Goal: Answer question/provide support: Share knowledge or assist other users

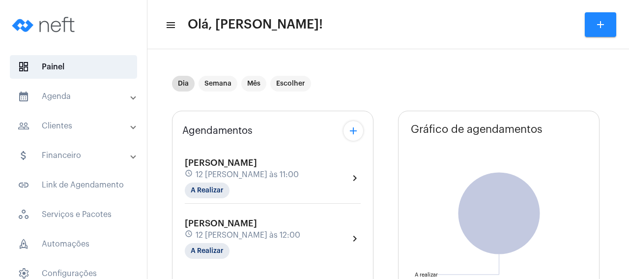
click at [258, 168] on div "[PERSON_NAME] schedule 12 [PERSON_NAME] às 11:00 A Realizar" at bounding box center [242, 178] width 114 height 40
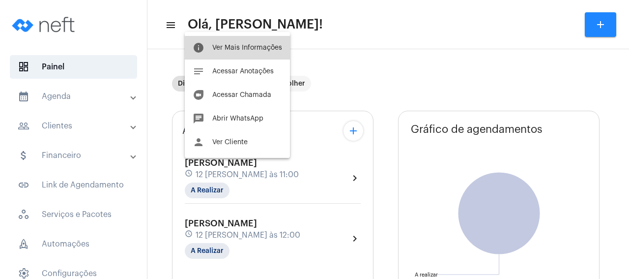
click at [274, 50] on span "Ver Mais Informações" at bounding box center [247, 47] width 70 height 7
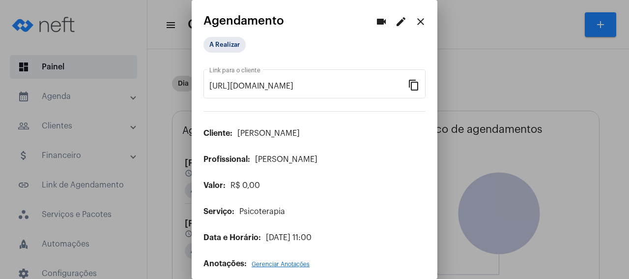
scroll to position [8, 0]
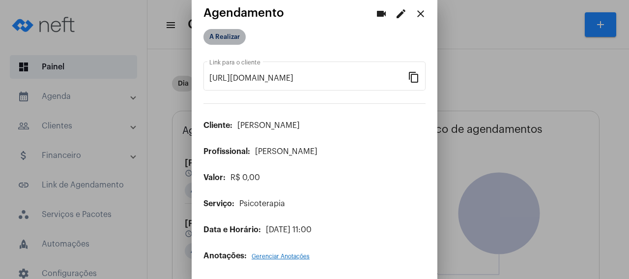
click at [225, 37] on mat-chip "A Realizar" at bounding box center [225, 37] width 42 height 16
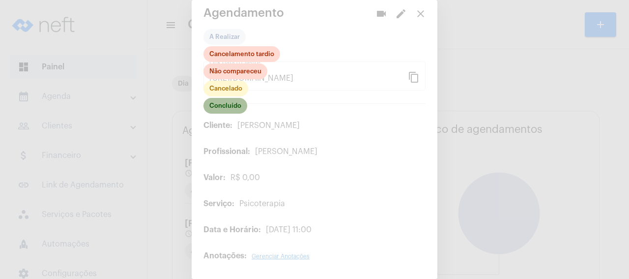
click at [233, 107] on mat-chip "Concluído" at bounding box center [226, 106] width 44 height 16
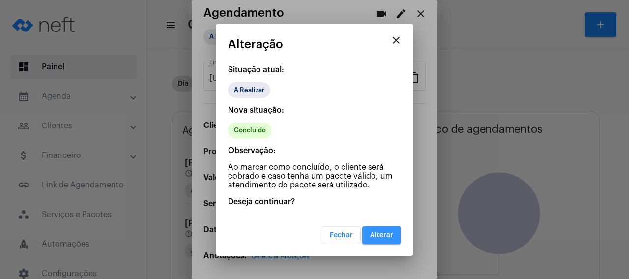
click at [377, 237] on span "Alterar" at bounding box center [381, 235] width 23 height 7
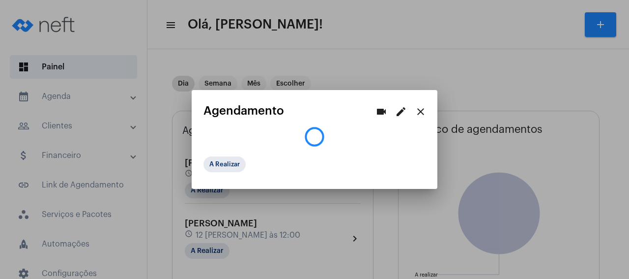
scroll to position [0, 0]
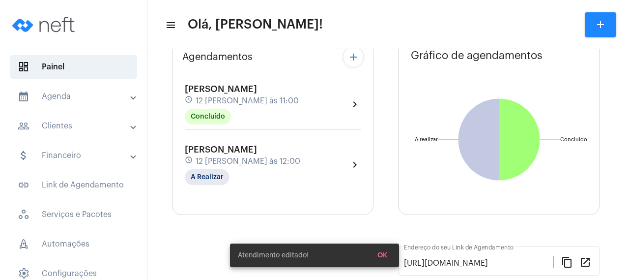
scroll to position [94, 0]
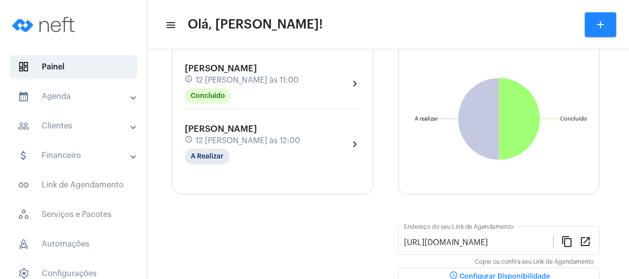
click at [230, 132] on span "[PERSON_NAME]" at bounding box center [221, 128] width 72 height 9
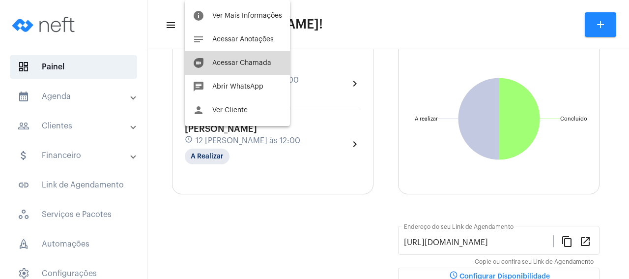
click at [264, 62] on span "Acessar Chamada" at bounding box center [241, 62] width 59 height 7
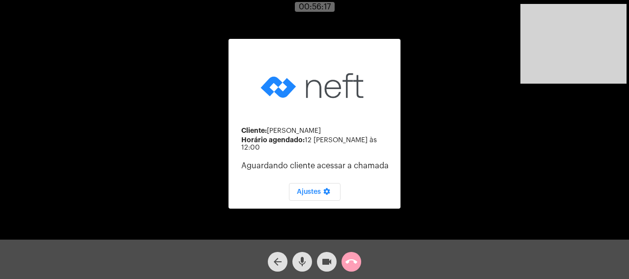
click at [349, 257] on mat-icon "call_end" at bounding box center [352, 262] width 12 height 12
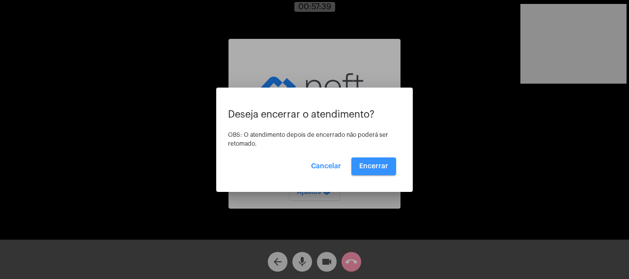
click at [376, 171] on button "Encerrar" at bounding box center [373, 166] width 45 height 18
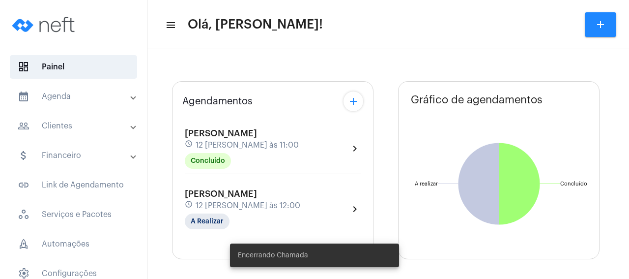
type input "[URL][DOMAIN_NAME]"
click at [256, 176] on div "[PERSON_NAME] schedule 12 [PERSON_NAME] às 11:00 Concluído chevron_right" at bounding box center [272, 151] width 181 height 51
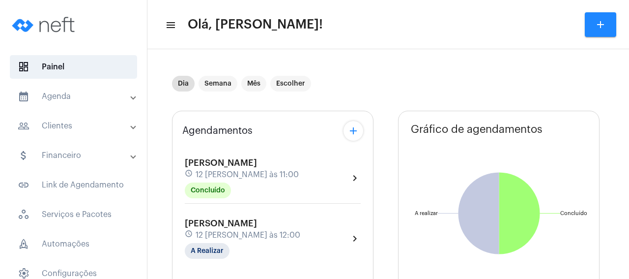
click at [172, 25] on mat-icon "menu" at bounding box center [170, 25] width 10 height 12
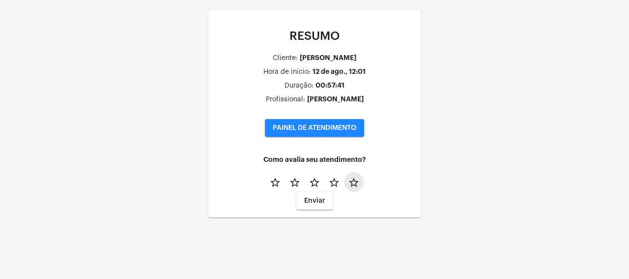
click at [350, 183] on mat-icon "star_border" at bounding box center [354, 182] width 12 height 12
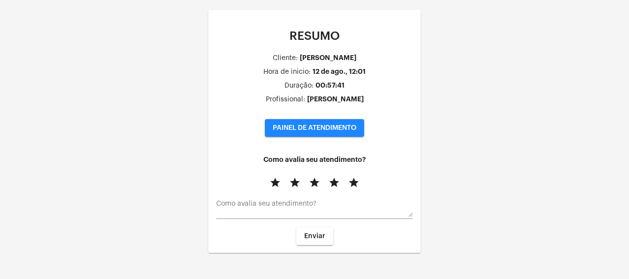
drag, startPoint x: 310, startPoint y: 240, endPoint x: 310, endPoint y: 229, distance: 11.3
click at [310, 239] on span "Enviar" at bounding box center [314, 236] width 21 height 7
